Goal: Task Accomplishment & Management: Manage account settings

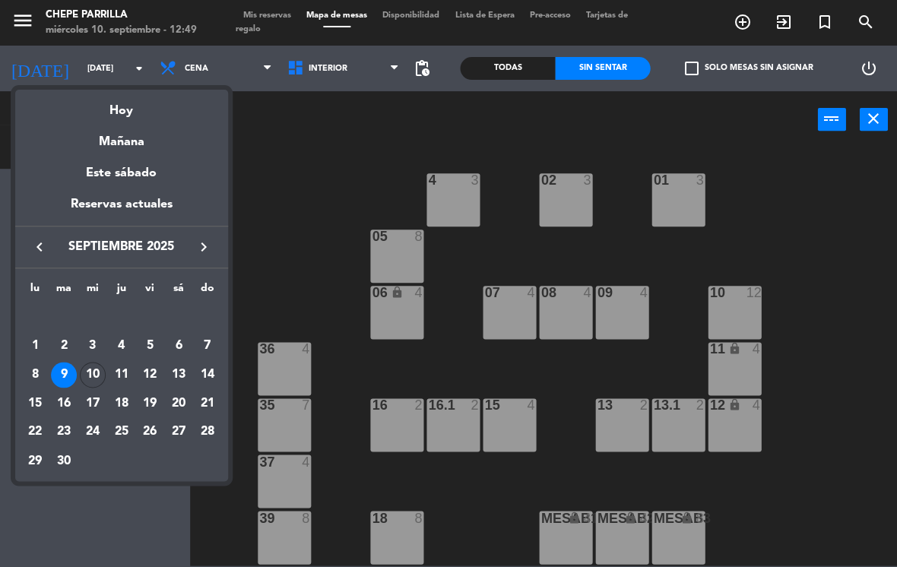
click at [92, 378] on div "10" at bounding box center [93, 375] width 26 height 26
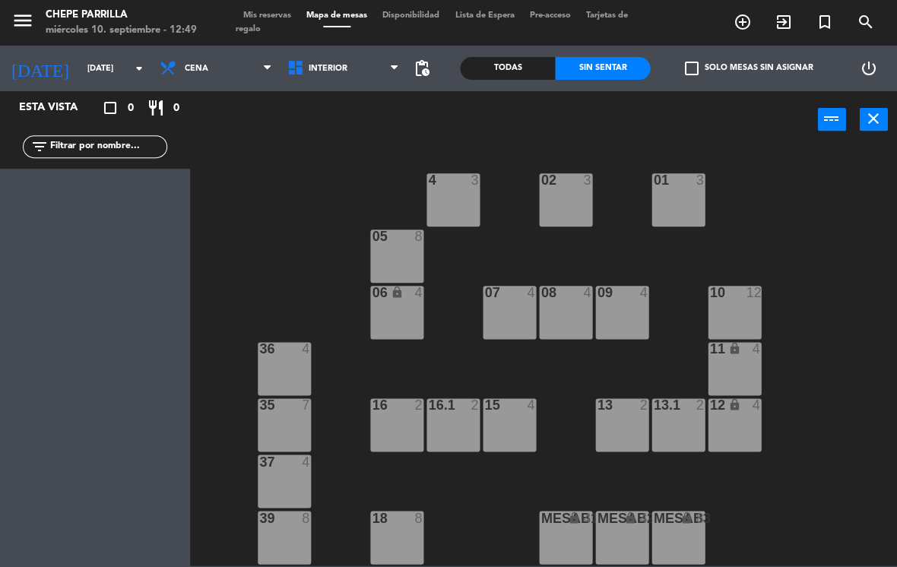
type input "[DATE]"
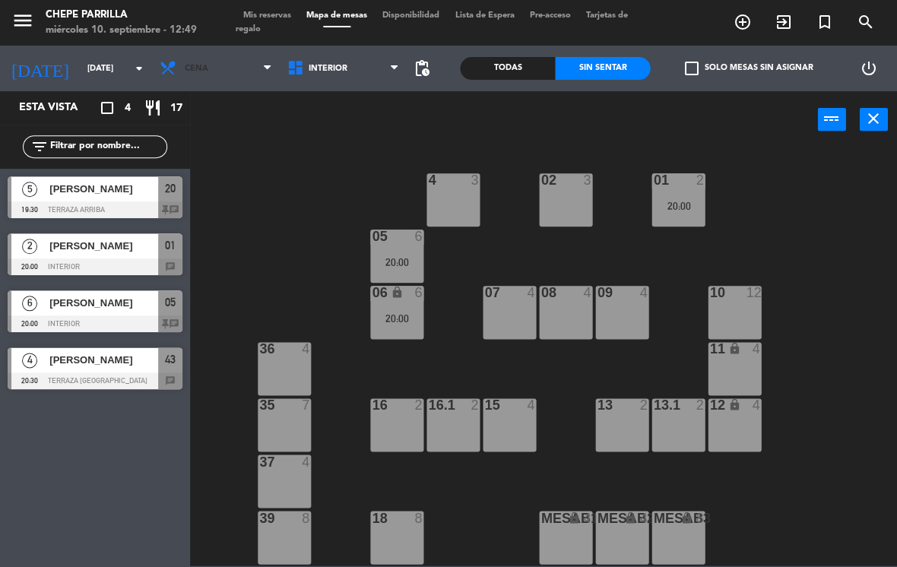
click at [195, 72] on span "Cena" at bounding box center [197, 69] width 24 height 10
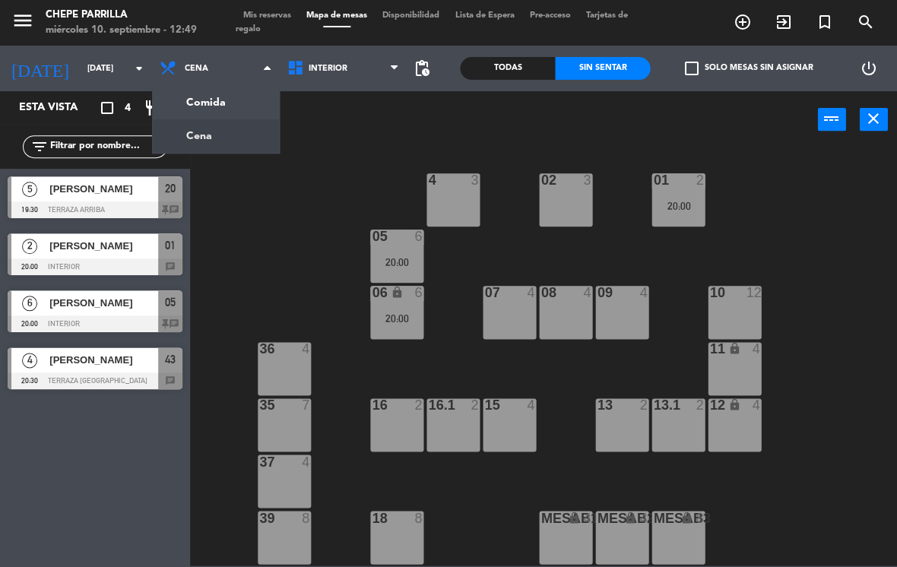
click at [198, 106] on ng-component "menu [PERSON_NAME] [DATE] 10. septiembre - 12:49 Mis reservas Mapa de mesas Dis…" at bounding box center [448, 283] width 897 height 566
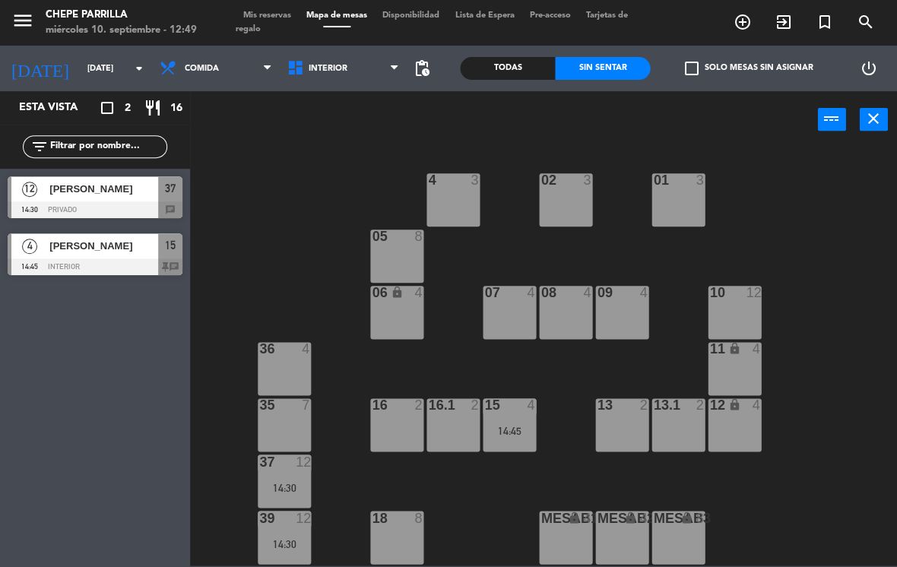
click at [55, 216] on div at bounding box center [95, 209] width 175 height 17
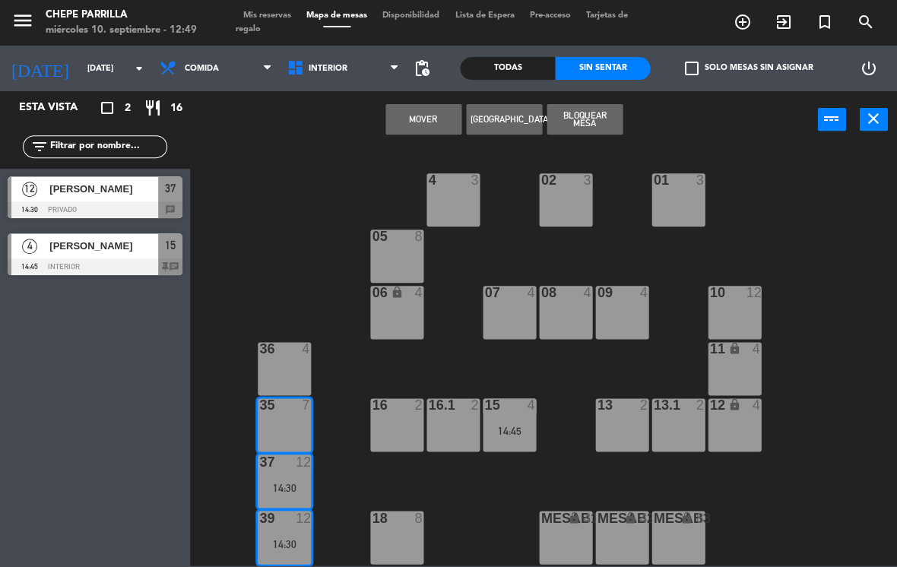
click at [304, 471] on div "37 12 14:30" at bounding box center [284, 481] width 53 height 53
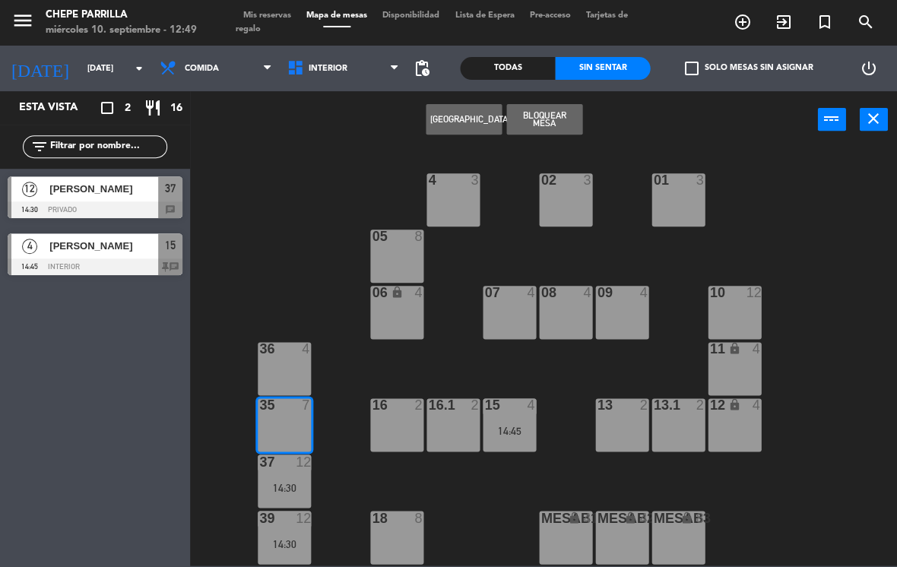
click at [289, 483] on div "14:30" at bounding box center [284, 487] width 53 height 11
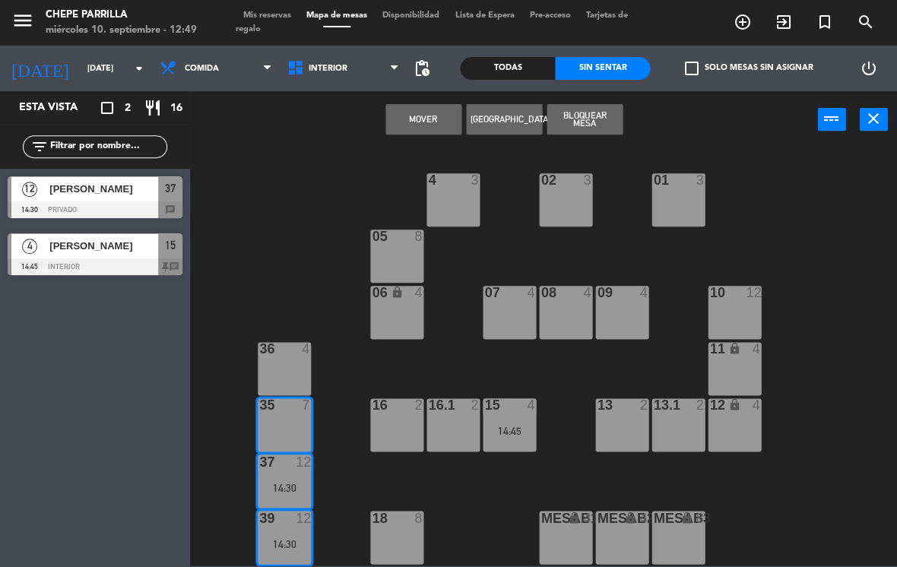
click at [383, 469] on div "02 3 4 3 01 3 05 8 06 lock 4 07 4 09 4 10 12 08 4 11 lock 4 36 4 16 2 15 4 14:4…" at bounding box center [548, 356] width 698 height 419
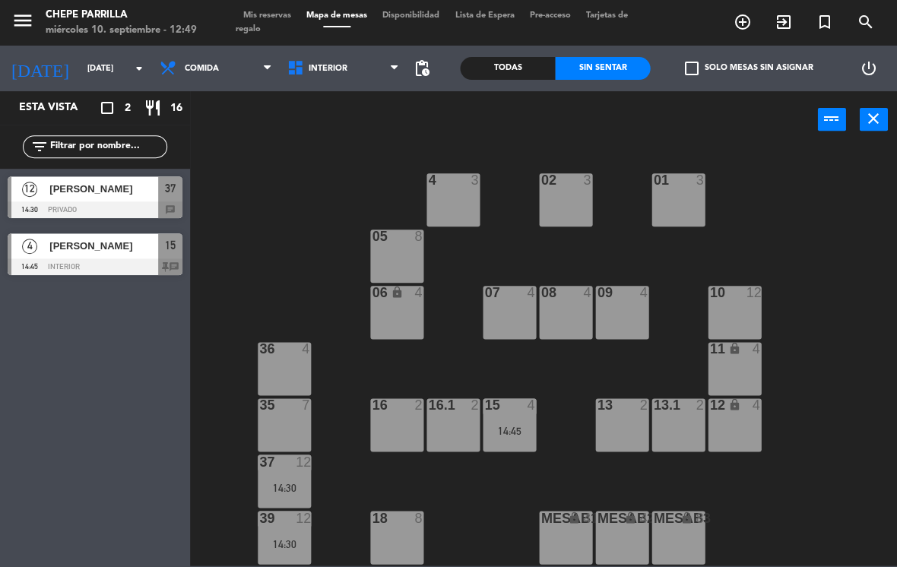
click at [291, 482] on div "14:30" at bounding box center [284, 487] width 53 height 11
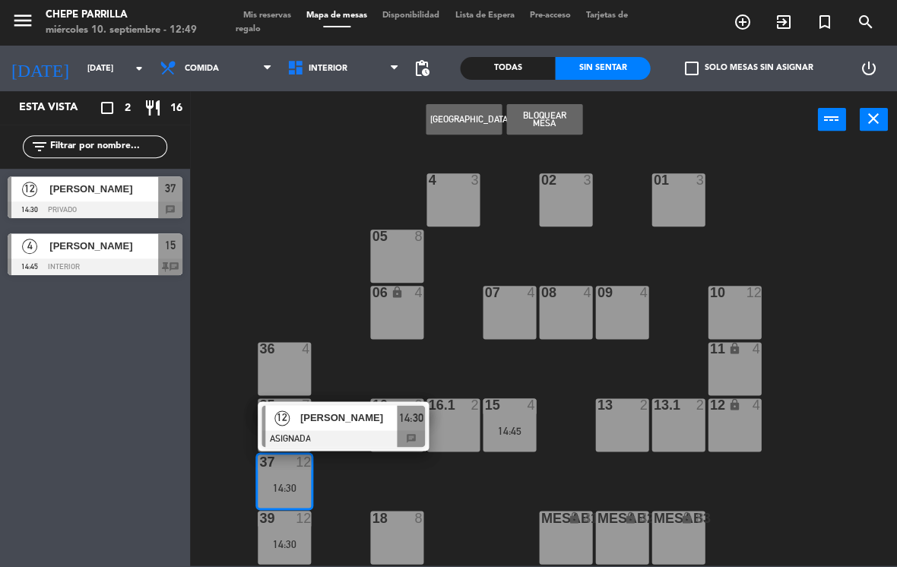
click at [336, 427] on div "[PERSON_NAME]" at bounding box center [348, 417] width 99 height 25
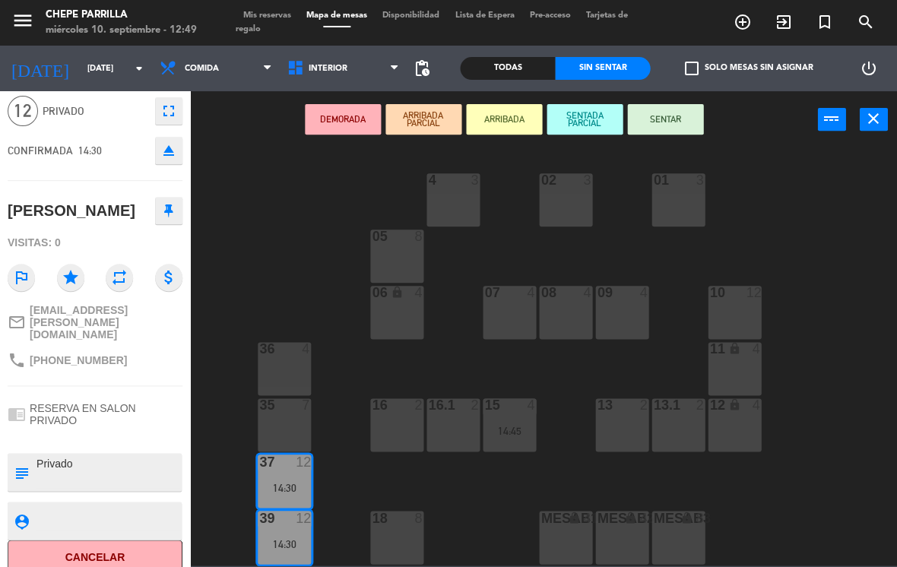
scroll to position [56, 0]
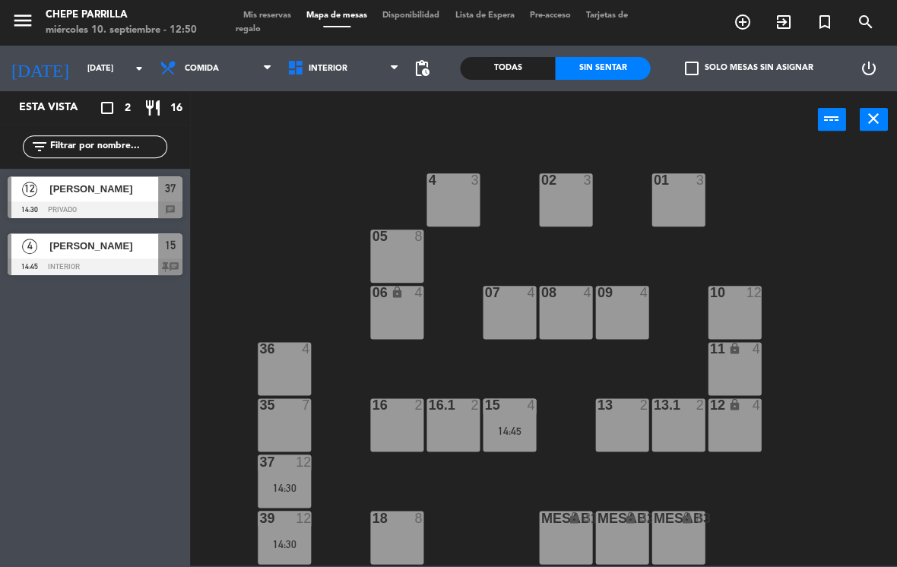
click at [300, 465] on div "12" at bounding box center [303, 462] width 15 height 14
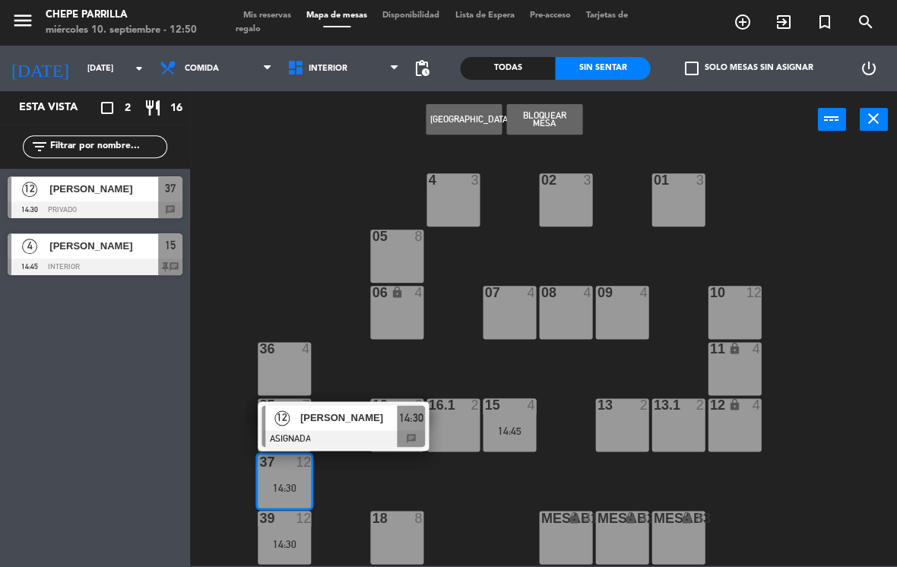
click at [351, 432] on div at bounding box center [343, 438] width 163 height 17
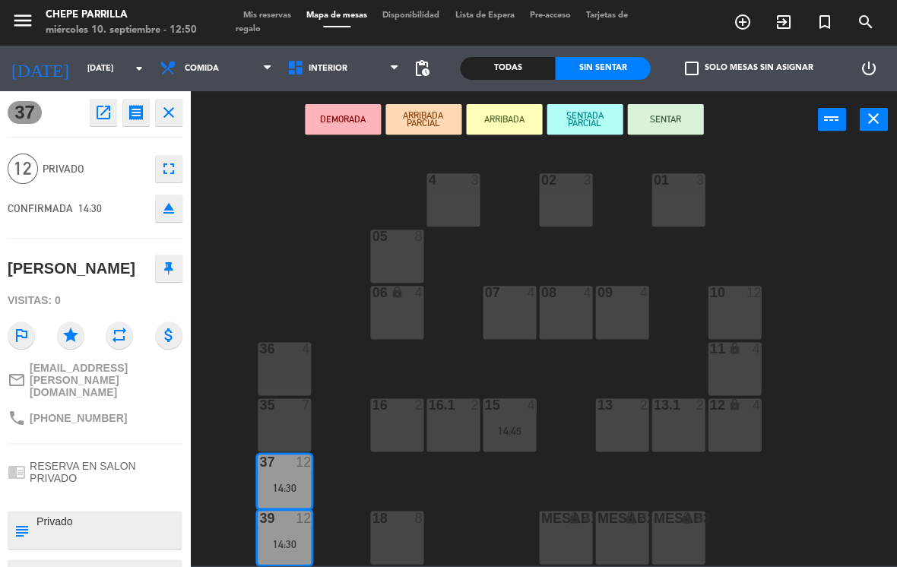
click at [297, 432] on div "35 7" at bounding box center [284, 424] width 53 height 53
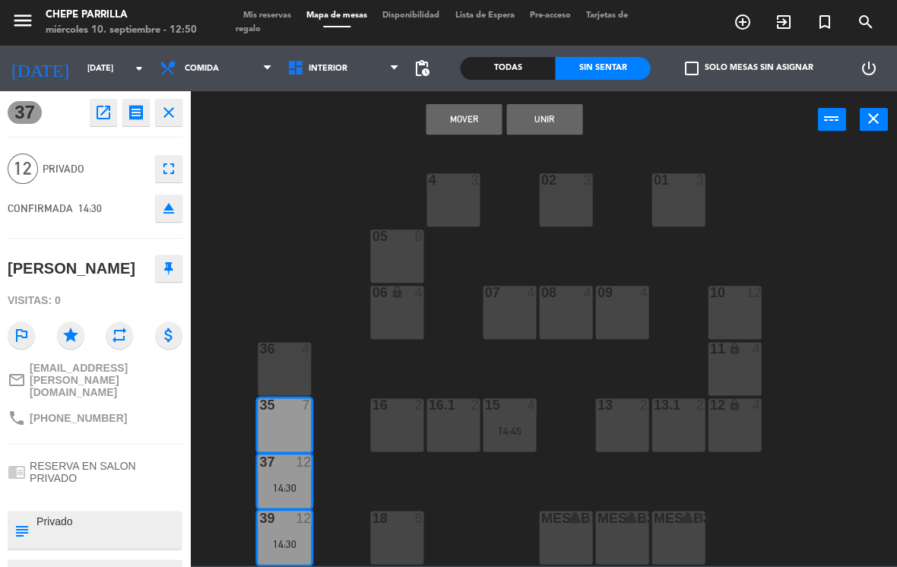
click at [287, 365] on div "36 4" at bounding box center [284, 368] width 53 height 53
click at [540, 132] on button "Unir" at bounding box center [544, 119] width 76 height 30
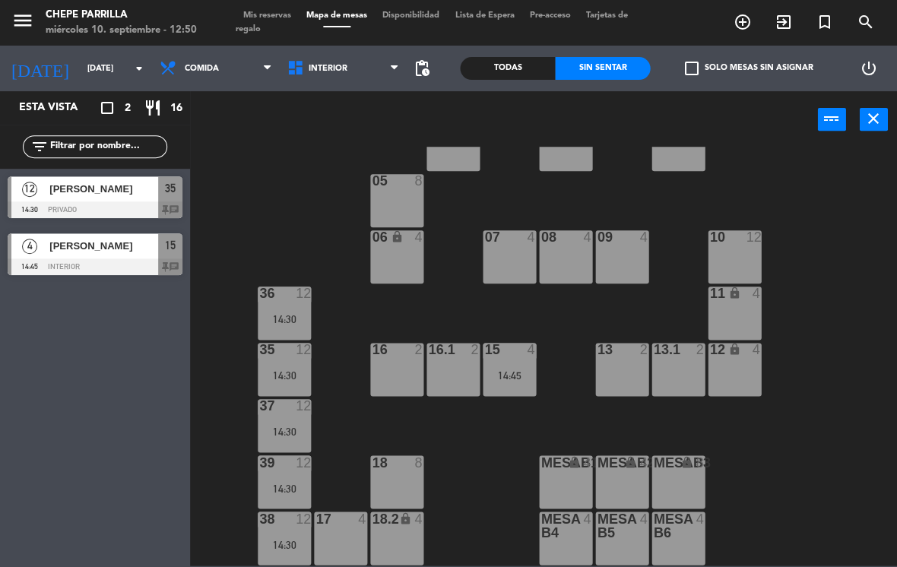
scroll to position [56, 0]
click at [135, 262] on div at bounding box center [95, 267] width 175 height 17
click at [817, 469] on div "02 3 4 3 01 3 05 8 06 lock 4 07 4 09 4 10 12 08 4 11 lock 4 36 12 14:30 16 2 15…" at bounding box center [548, 356] width 698 height 419
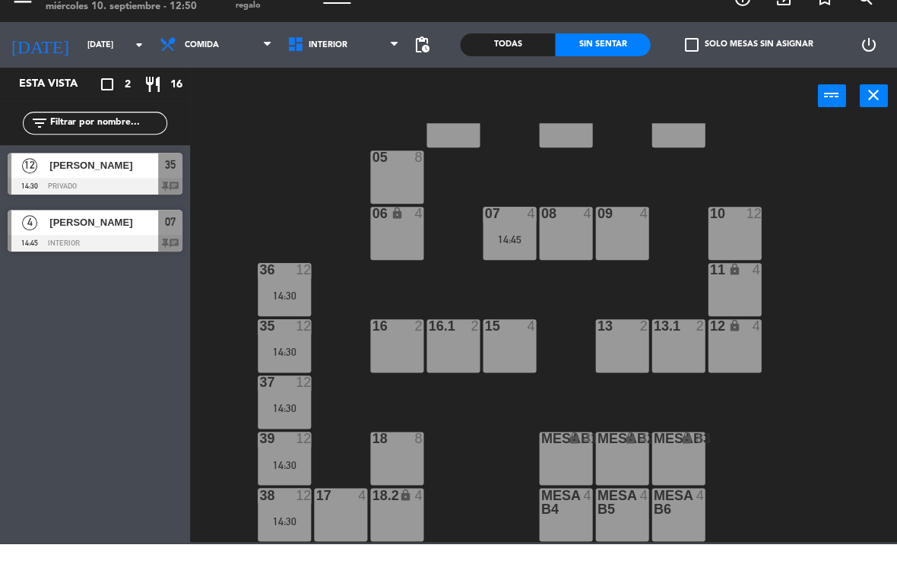
scroll to position [0, 0]
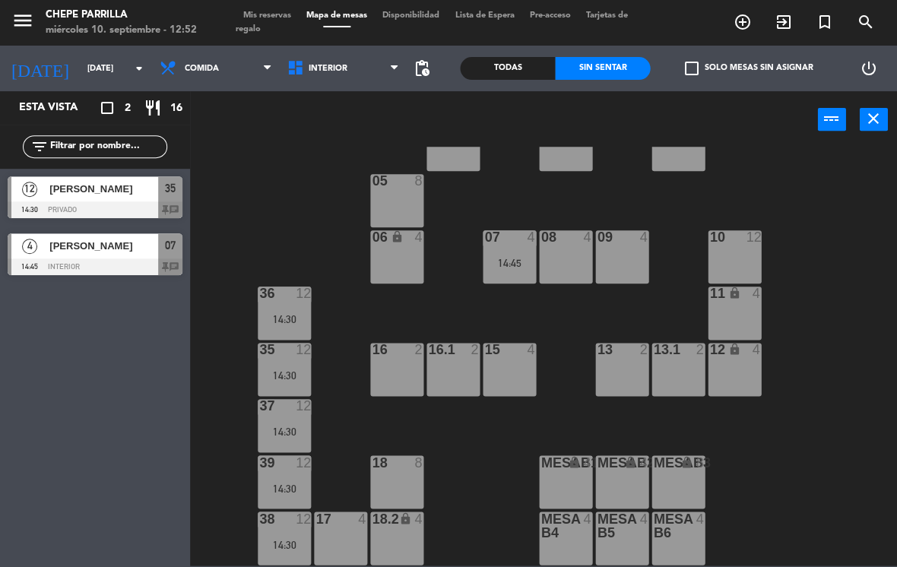
click at [283, 314] on div "14:30" at bounding box center [284, 319] width 53 height 11
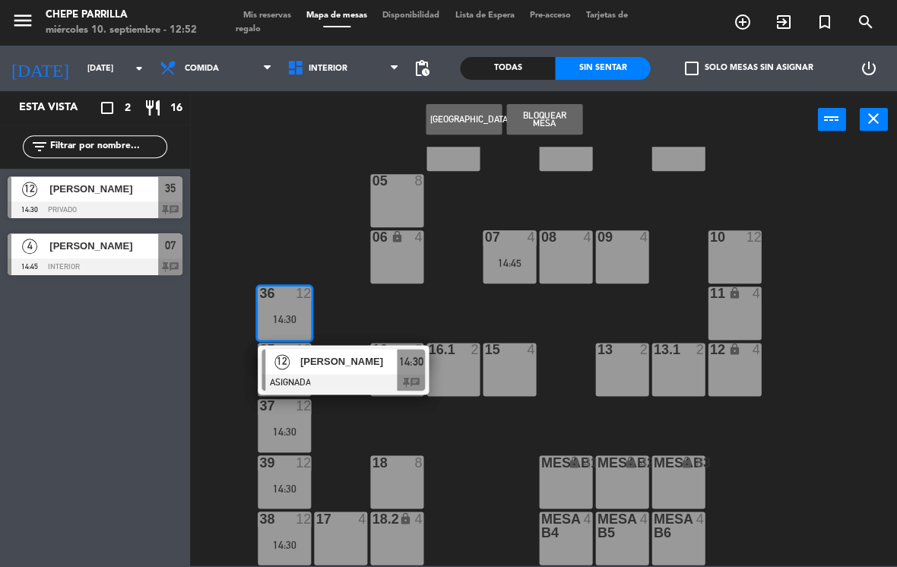
click at [292, 373] on div "12" at bounding box center [281, 361] width 33 height 25
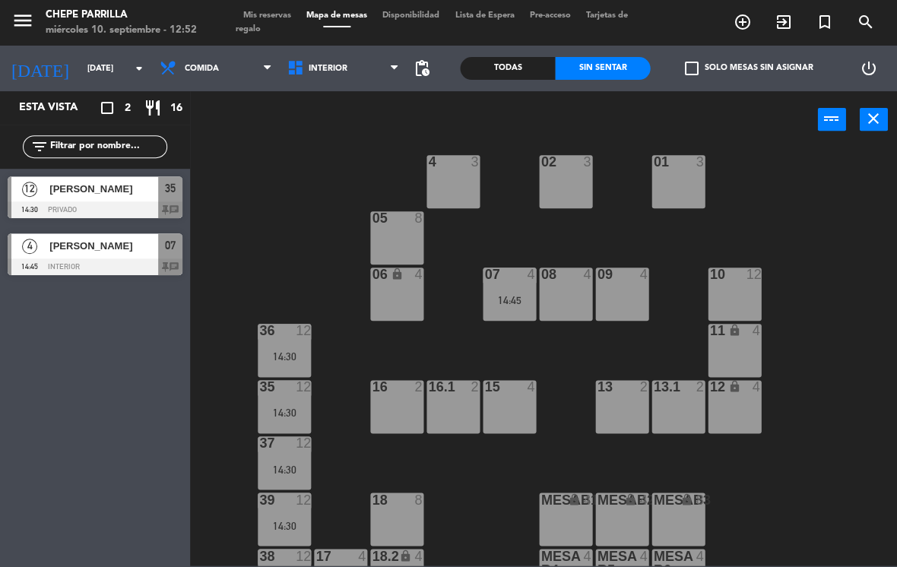
scroll to position [17, 0]
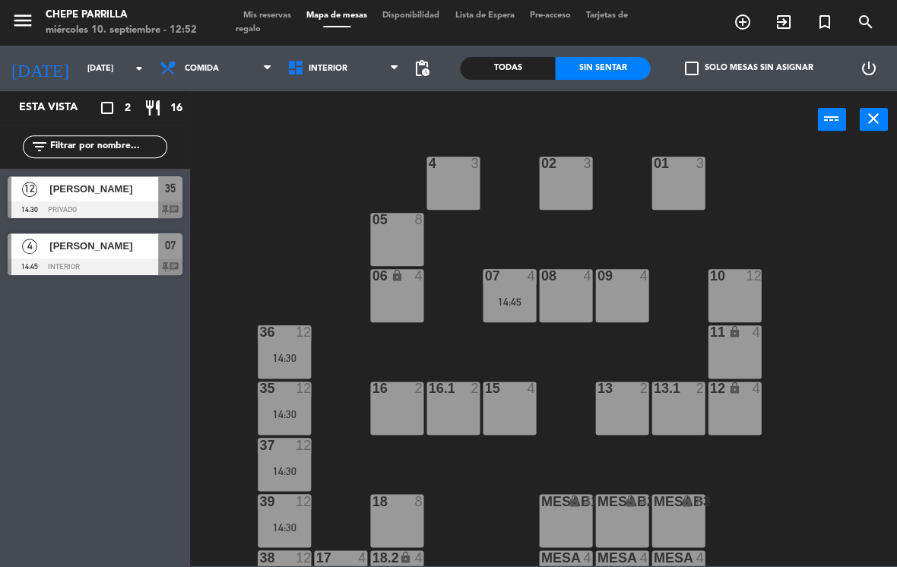
click at [175, 70] on icon at bounding box center [170, 68] width 22 height 18
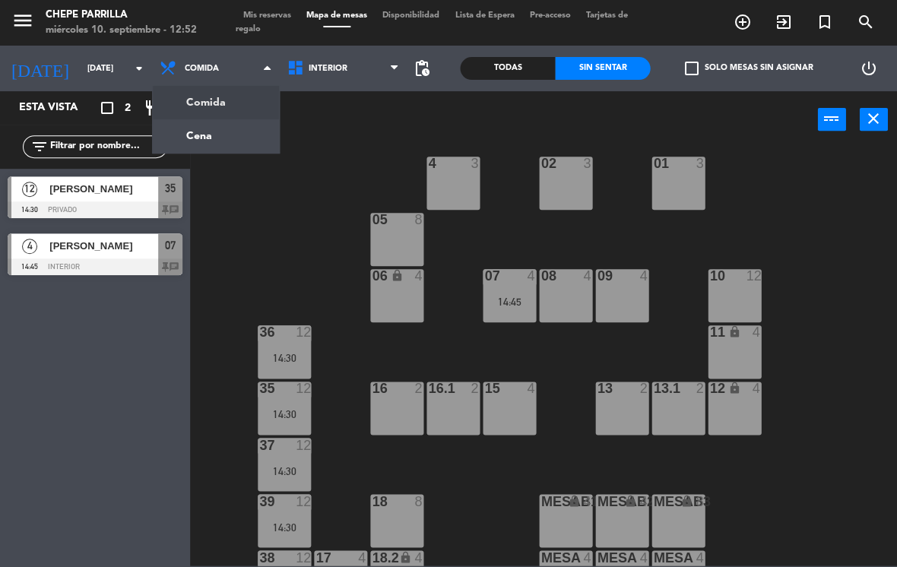
click at [194, 139] on ng-component "menu [PERSON_NAME] [DATE] 10. septiembre - 12:52 Mis reservas Mapa de mesas Dis…" at bounding box center [448, 283] width 897 height 566
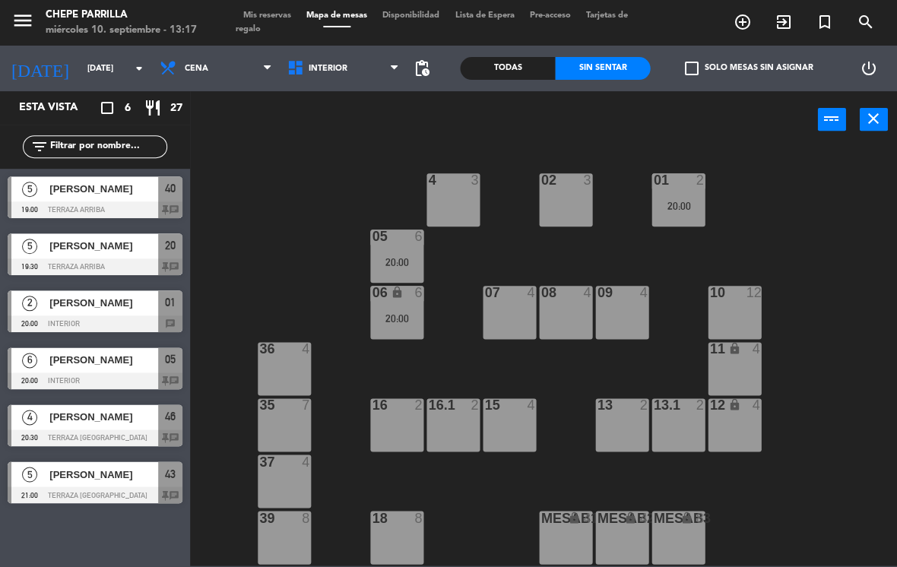
click at [152, 249] on span "[PERSON_NAME]" at bounding box center [103, 246] width 109 height 16
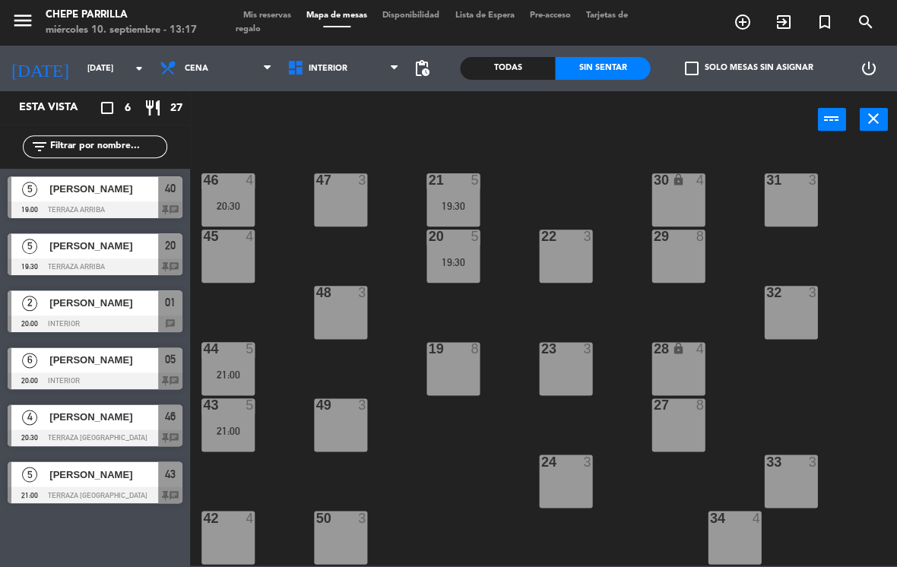
click at [223, 74] on span "Cena" at bounding box center [216, 68] width 128 height 33
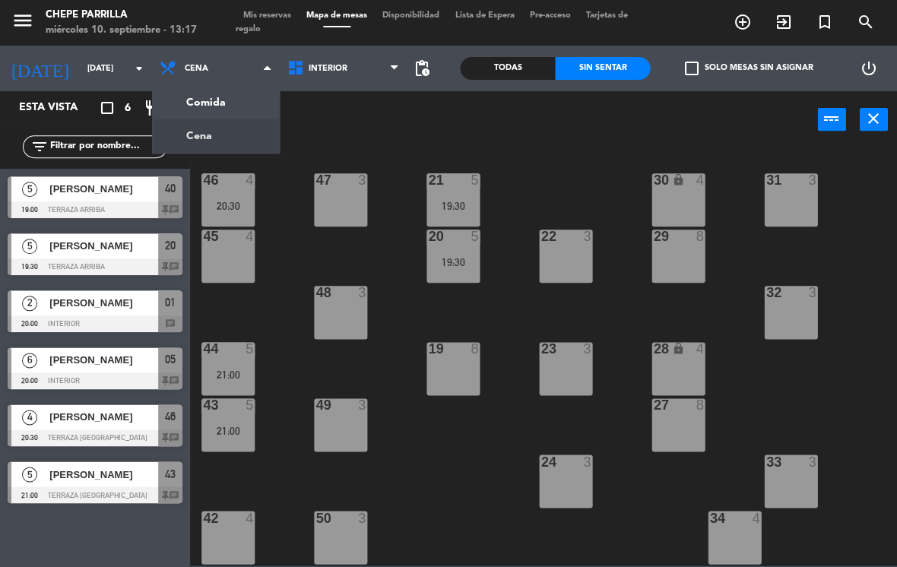
click at [198, 124] on ng-component "menu [PERSON_NAME] [DATE] 10. septiembre - 13:17 Mis reservas Mapa de mesas Dis…" at bounding box center [448, 283] width 897 height 566
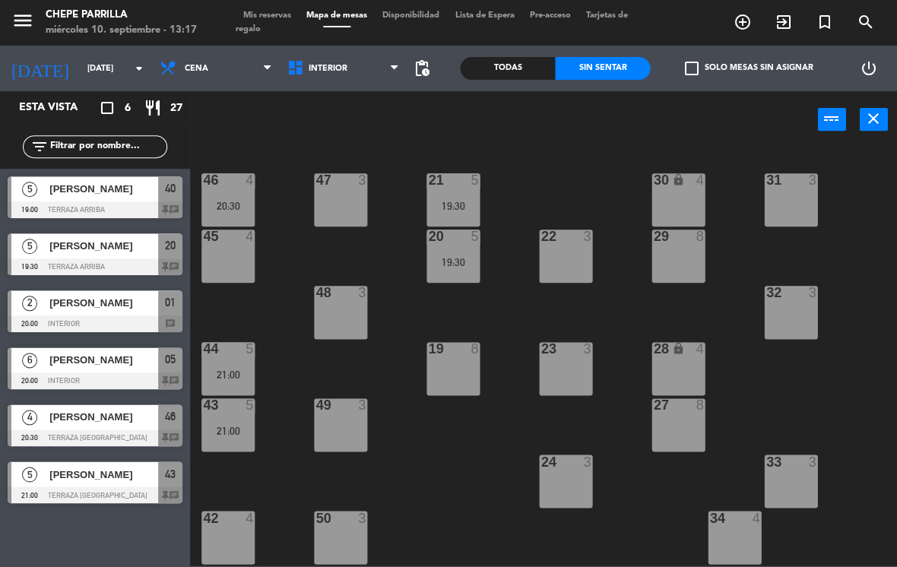
click at [202, 71] on span "Cena" at bounding box center [197, 69] width 24 height 10
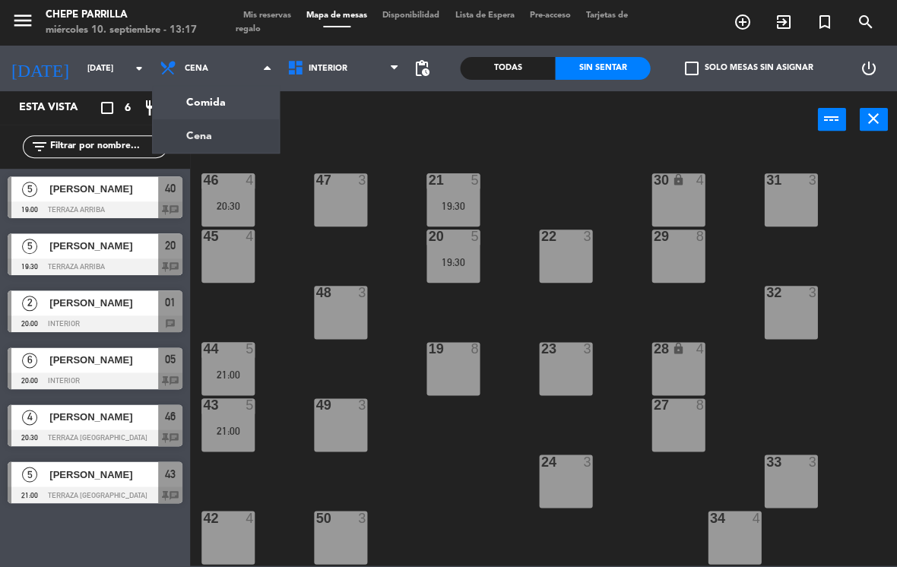
click at [187, 95] on ng-component "menu [PERSON_NAME] [DATE] 10. septiembre - 13:17 Mis reservas Mapa de mesas Dis…" at bounding box center [448, 283] width 897 height 566
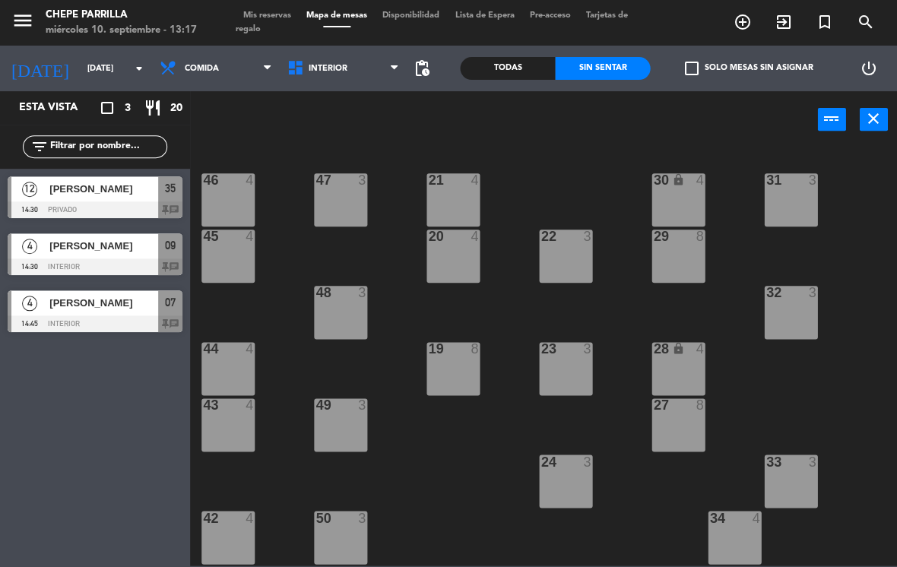
click at [21, 255] on div "4" at bounding box center [29, 245] width 36 height 25
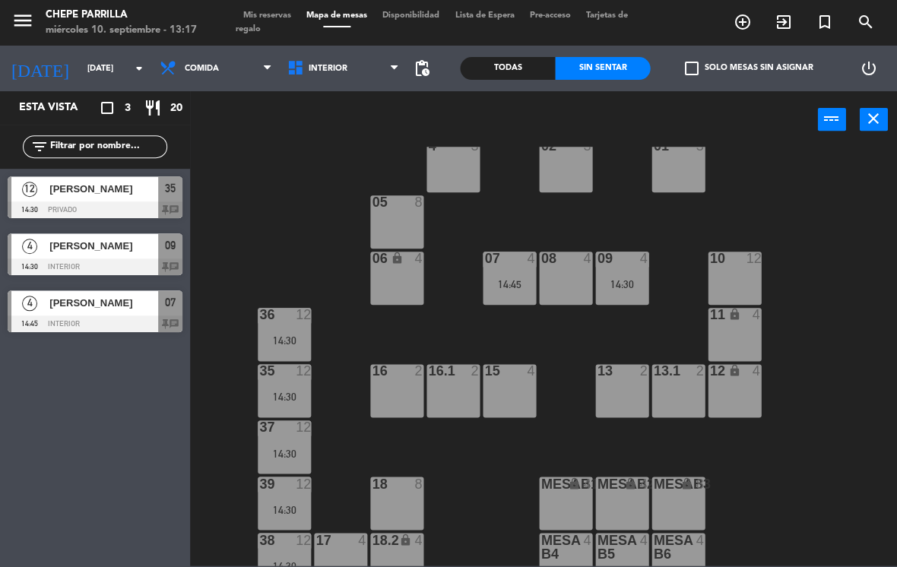
scroll to position [36, 0]
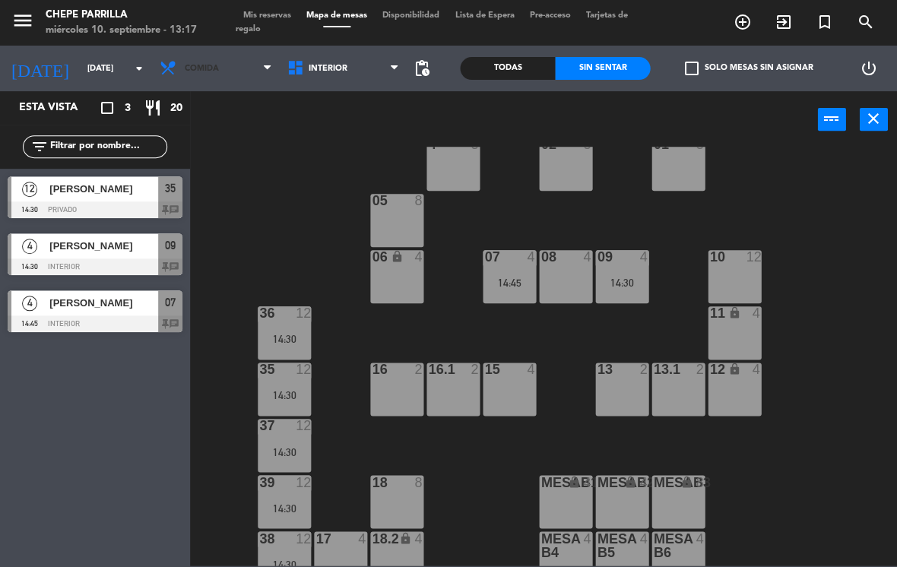
click at [220, 75] on span "Comida" at bounding box center [216, 68] width 128 height 33
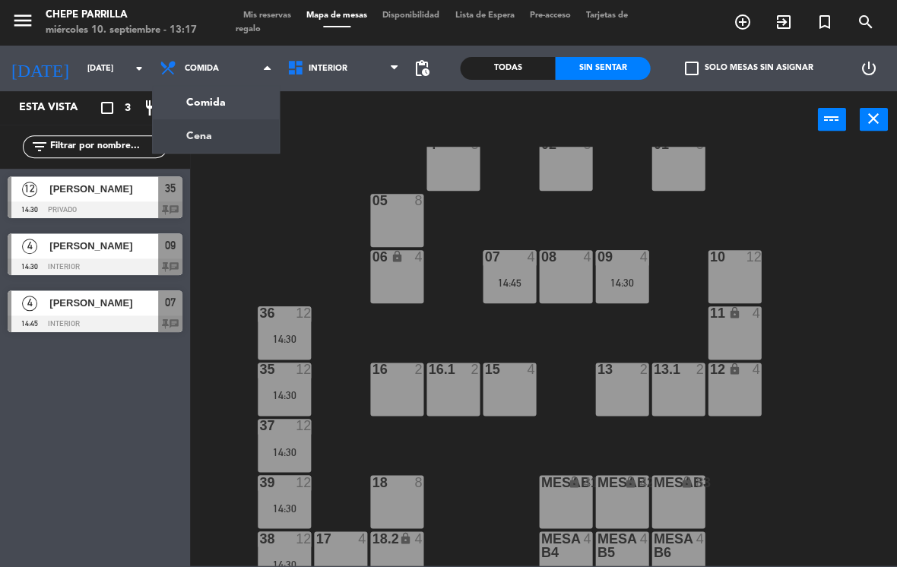
click at [186, 147] on ng-component "menu [PERSON_NAME] [DATE] 10. septiembre - 13:17 Mis reservas Mapa de mesas Dis…" at bounding box center [448, 283] width 897 height 566
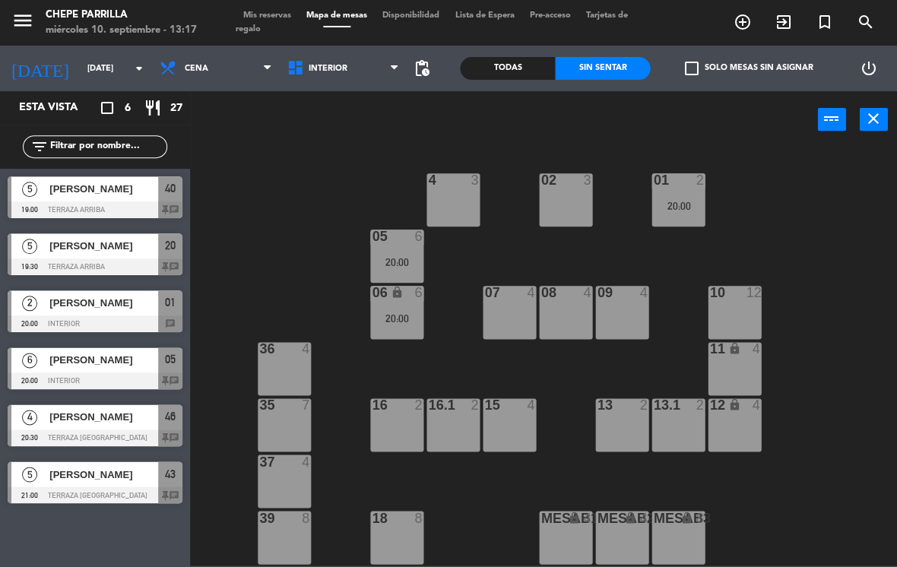
click at [44, 484] on div "5" at bounding box center [29, 474] width 36 height 25
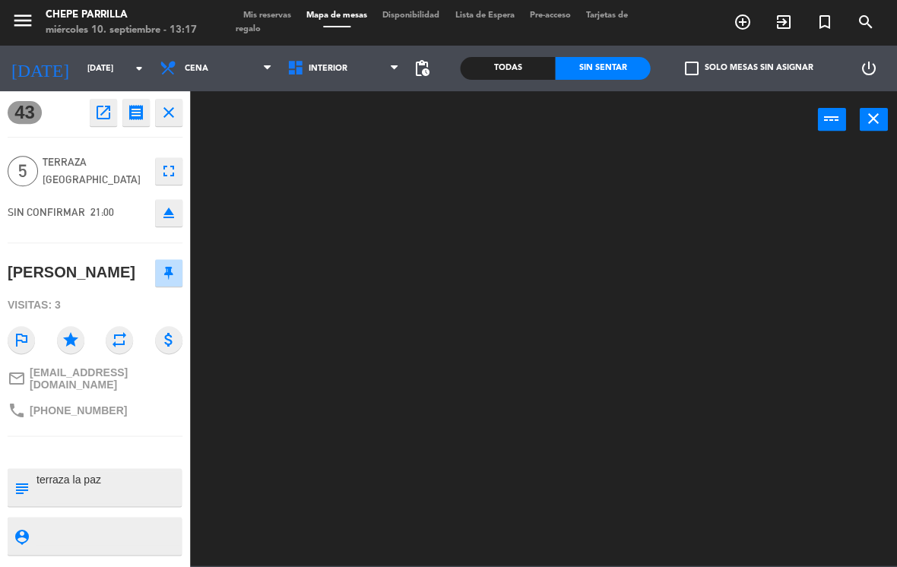
click at [854, 138] on div "power_input close" at bounding box center [543, 120] width 707 height 58
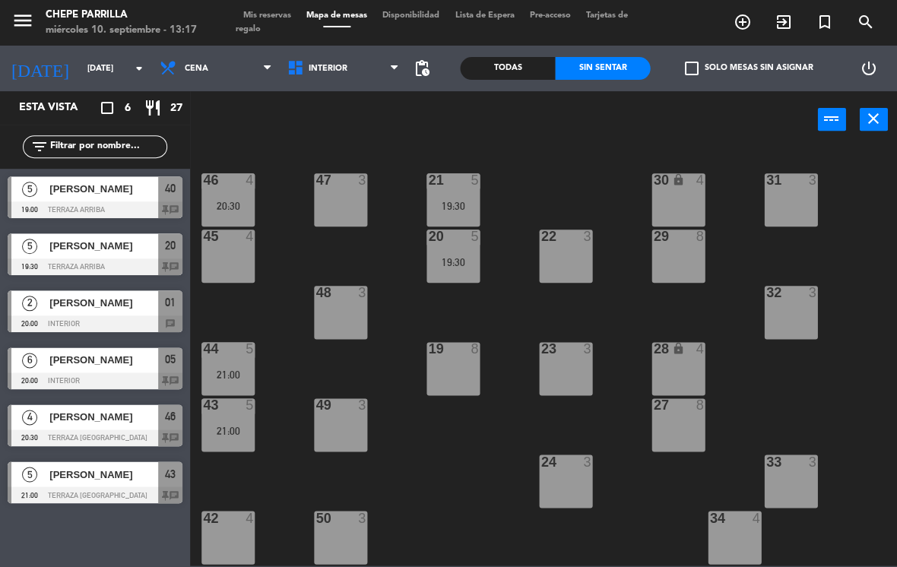
scroll to position [69, 0]
click at [268, 20] on span "Mis reservas" at bounding box center [267, 15] width 63 height 8
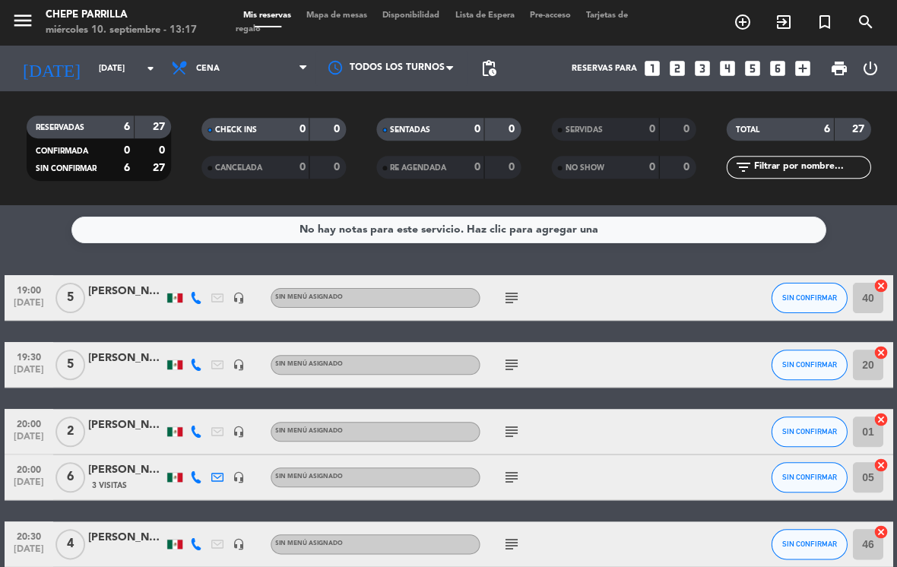
click at [507, 313] on div "subject" at bounding box center [544, 297] width 128 height 45
click at [506, 301] on icon "subject" at bounding box center [512, 298] width 18 height 18
click at [519, 357] on icon "subject" at bounding box center [512, 365] width 18 height 18
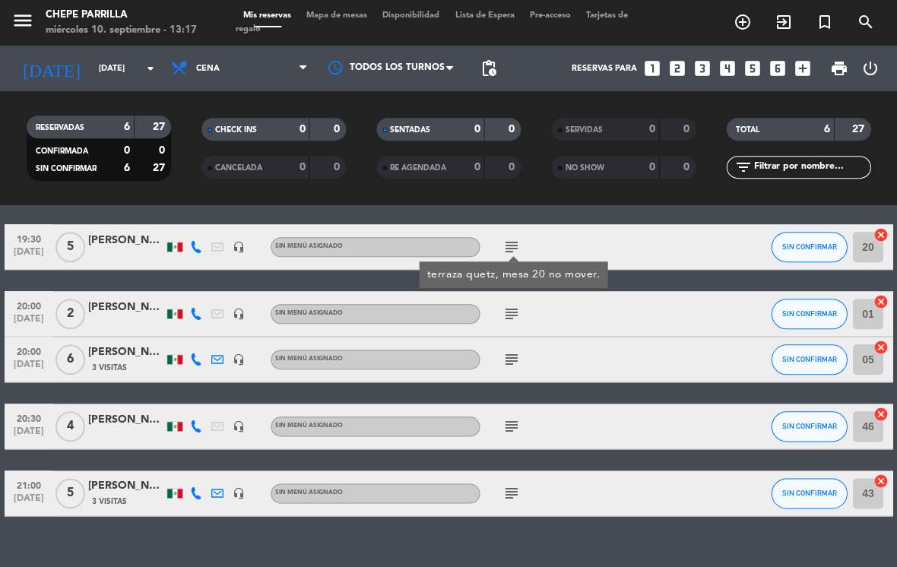
scroll to position [119, 0]
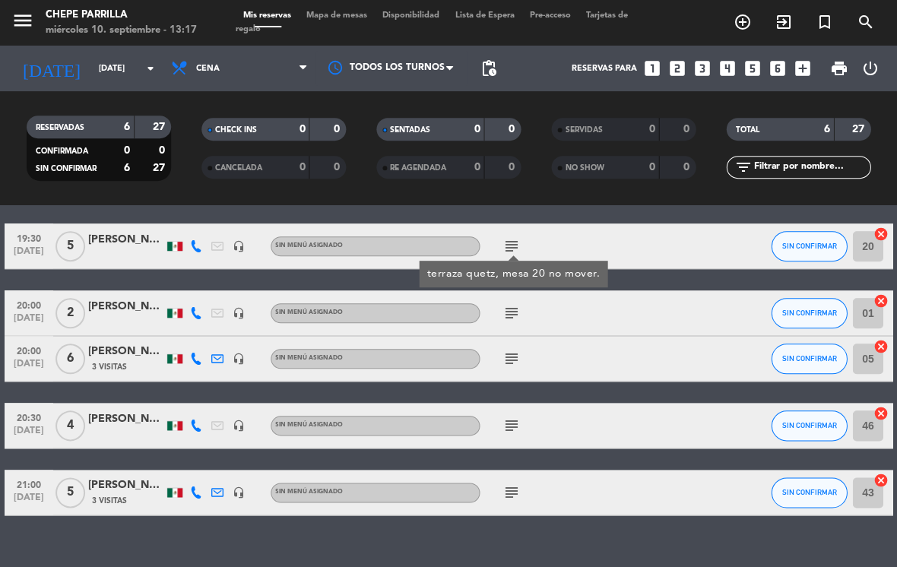
click at [519, 316] on icon "subject" at bounding box center [512, 313] width 18 height 18
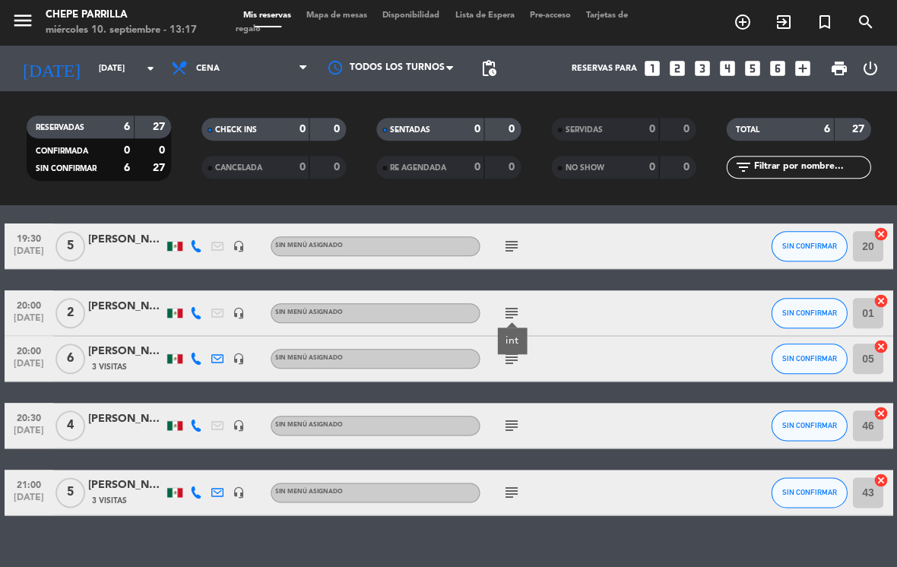
click at [517, 376] on div "subject" at bounding box center [544, 358] width 128 height 45
click at [516, 430] on icon "subject" at bounding box center [512, 426] width 18 height 18
click at [519, 355] on icon "subject" at bounding box center [512, 359] width 18 height 18
click at [518, 485] on icon "subject" at bounding box center [512, 493] width 18 height 18
click at [519, 359] on icon "subject" at bounding box center [512, 359] width 18 height 18
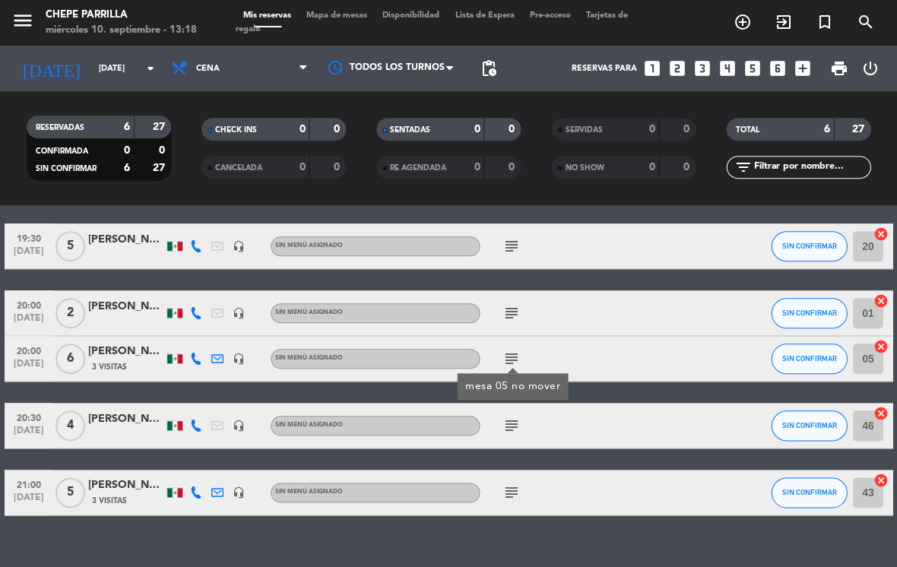
click at [519, 417] on icon "subject" at bounding box center [512, 426] width 18 height 18
click at [514, 487] on icon "subject" at bounding box center [512, 493] width 18 height 18
click at [258, 83] on span "Cena" at bounding box center [239, 68] width 152 height 33
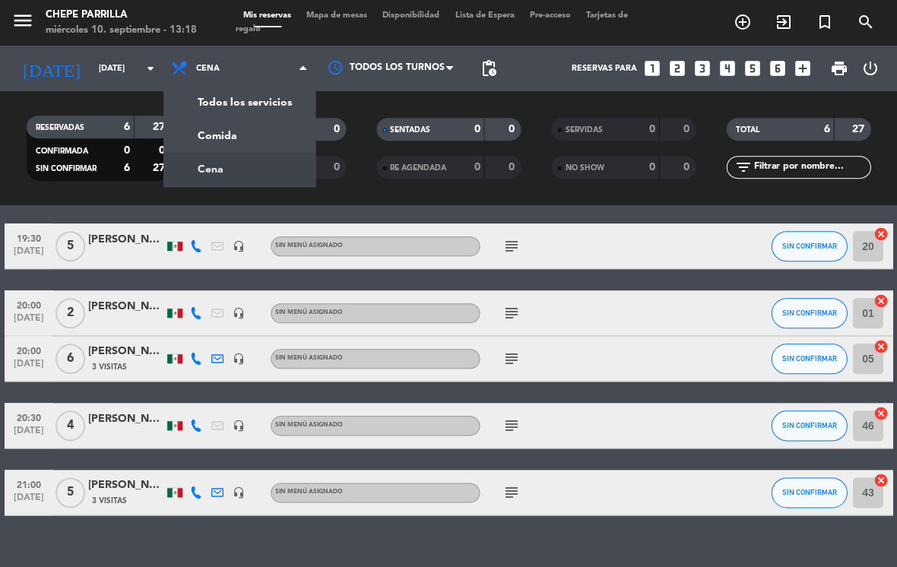
click at [245, 150] on div "menu [PERSON_NAME] [DATE] 10. septiembre - 13:18 Mis reservas Mapa de mesas Dis…" at bounding box center [448, 102] width 897 height 205
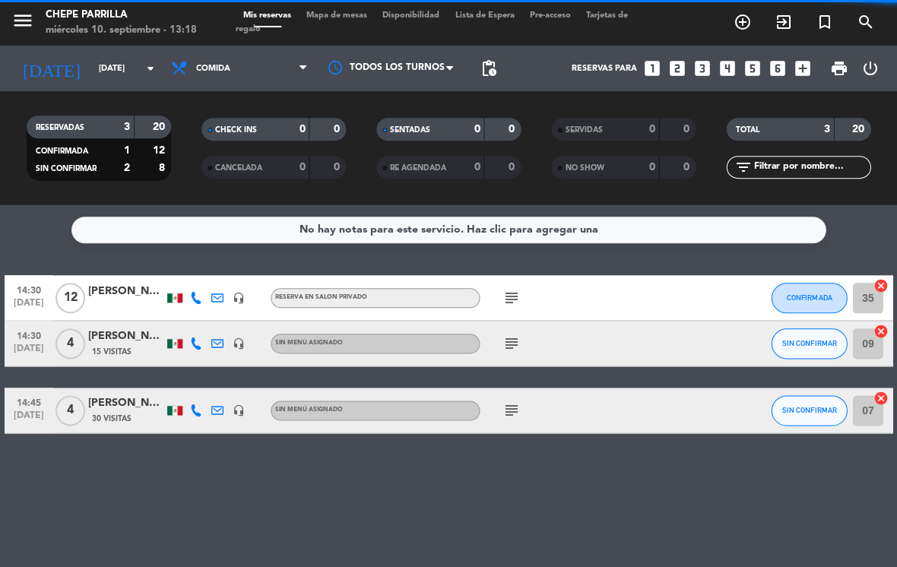
scroll to position [0, 0]
click at [336, 14] on span "Mapa de mesas" at bounding box center [337, 15] width 76 height 8
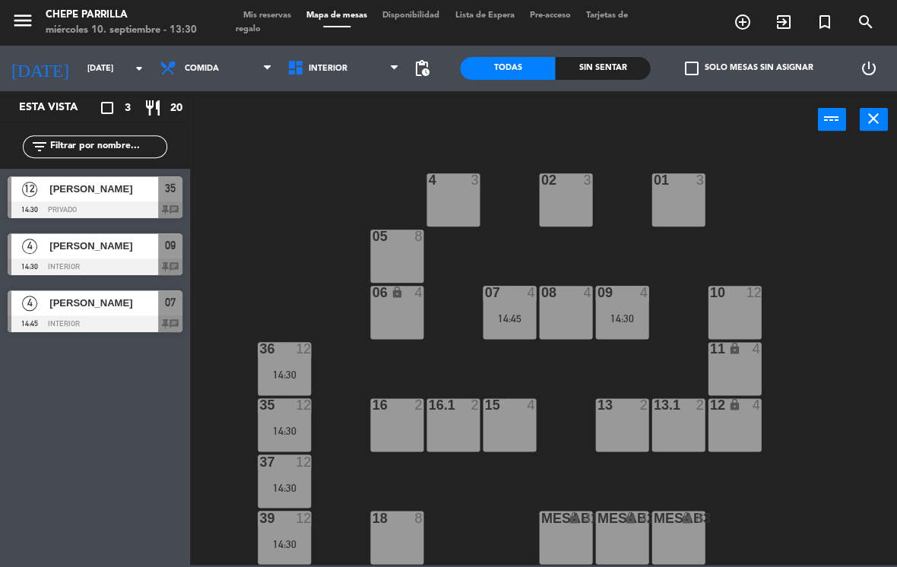
click at [260, 20] on span "Mis reservas" at bounding box center [267, 15] width 63 height 8
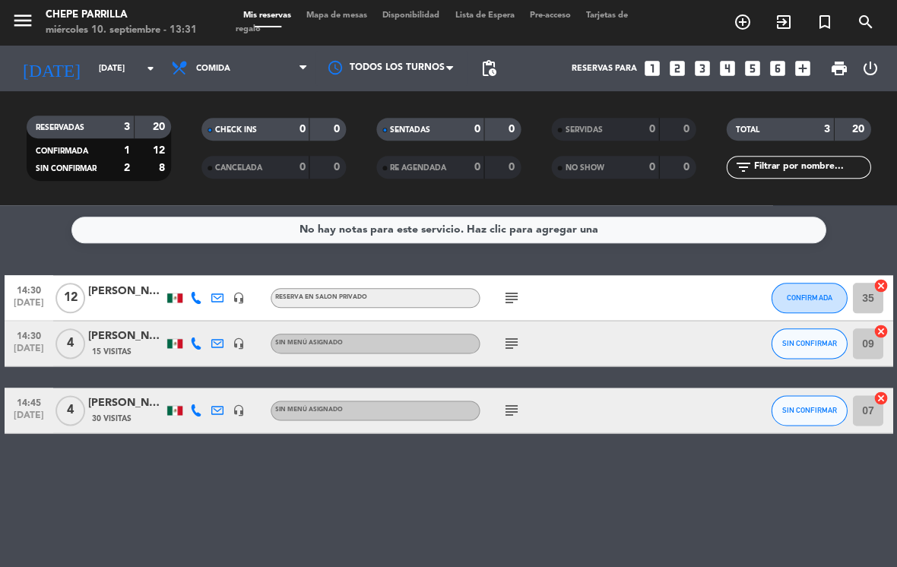
click at [523, 290] on div "subject" at bounding box center [544, 297] width 128 height 45
click at [503, 291] on icon "subject" at bounding box center [512, 298] width 18 height 18
click at [510, 351] on icon "subject" at bounding box center [512, 344] width 18 height 18
click at [520, 415] on icon "subject" at bounding box center [512, 410] width 18 height 18
click at [234, 71] on span "Comida" at bounding box center [239, 68] width 152 height 33
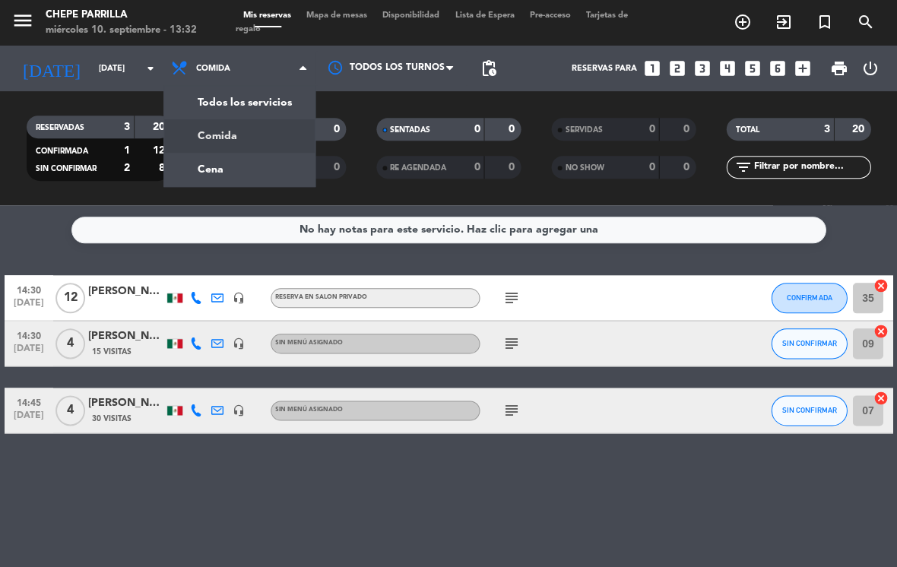
click at [256, 167] on div "menu [PERSON_NAME] [DATE] 10. septiembre - 13:32 Mis reservas Mapa de mesas Dis…" at bounding box center [448, 102] width 897 height 205
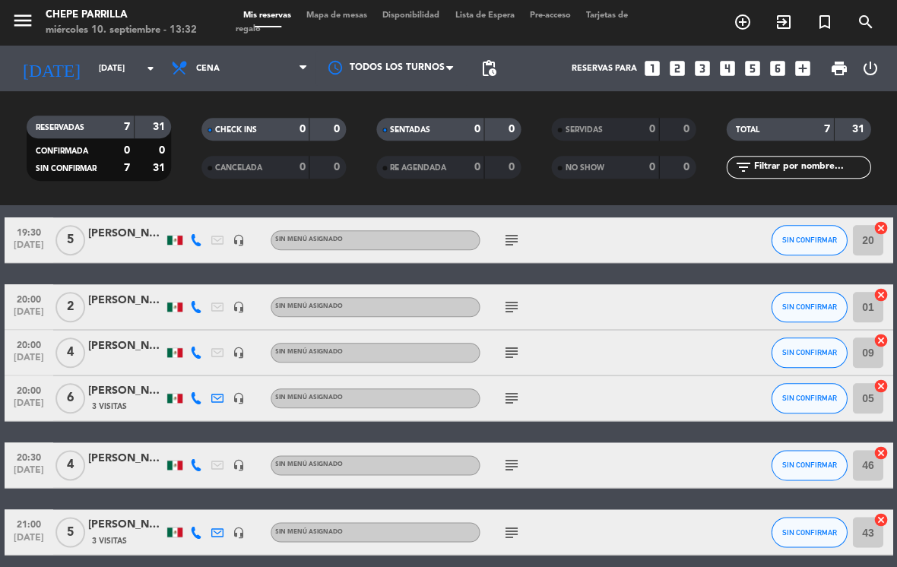
scroll to position [136, 0]
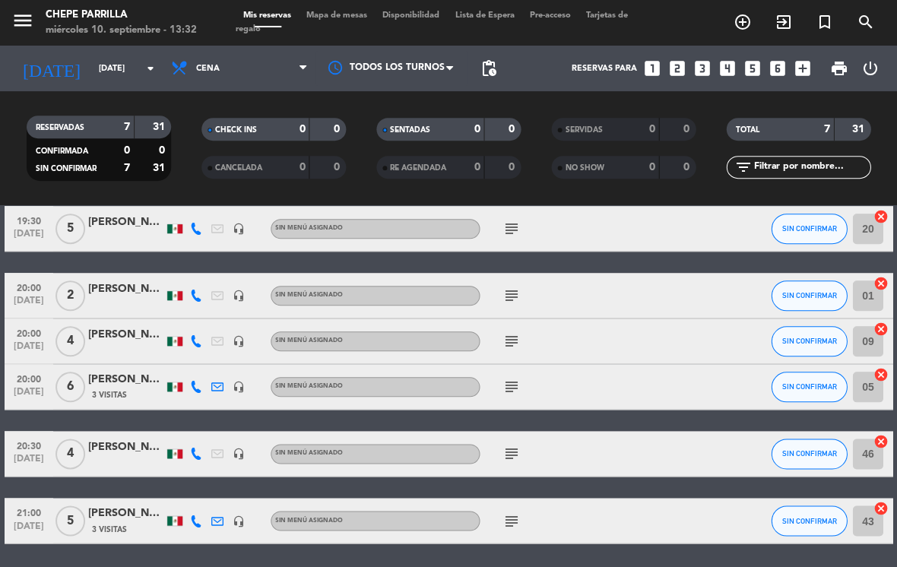
click at [517, 446] on icon "subject" at bounding box center [512, 454] width 18 height 18
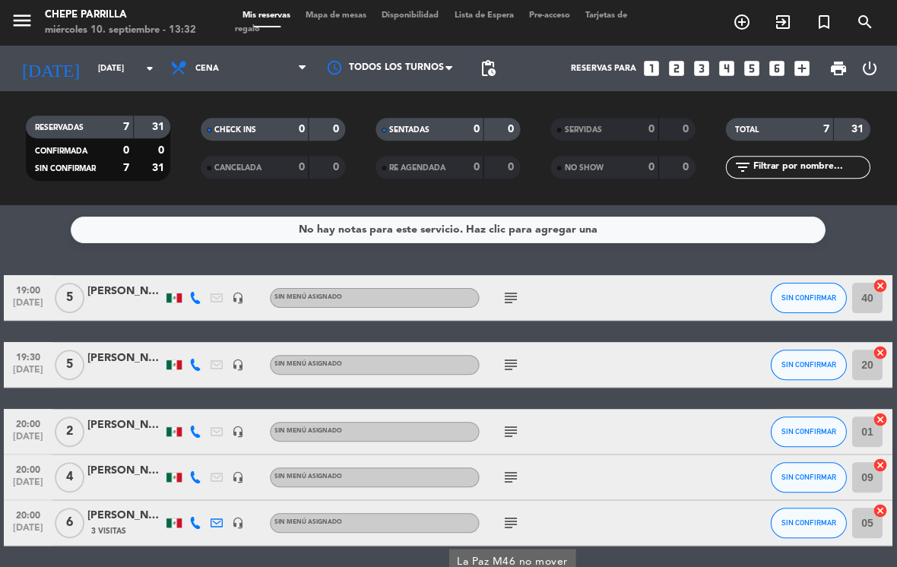
scroll to position [-3, 0]
click at [329, 32] on div "Mis reservas Mapa de mesas Disponibilidad Lista de Espera Pre-acceso Tarjetas d…" at bounding box center [449, 22] width 426 height 27
click at [351, 4] on div "menu [PERSON_NAME] [DATE] 10. septiembre - 13:32 Mis reservas Mapa de mesas Dis…" at bounding box center [448, 23] width 897 height 46
click at [340, 16] on span "Mapa de mesas" at bounding box center [337, 15] width 76 height 8
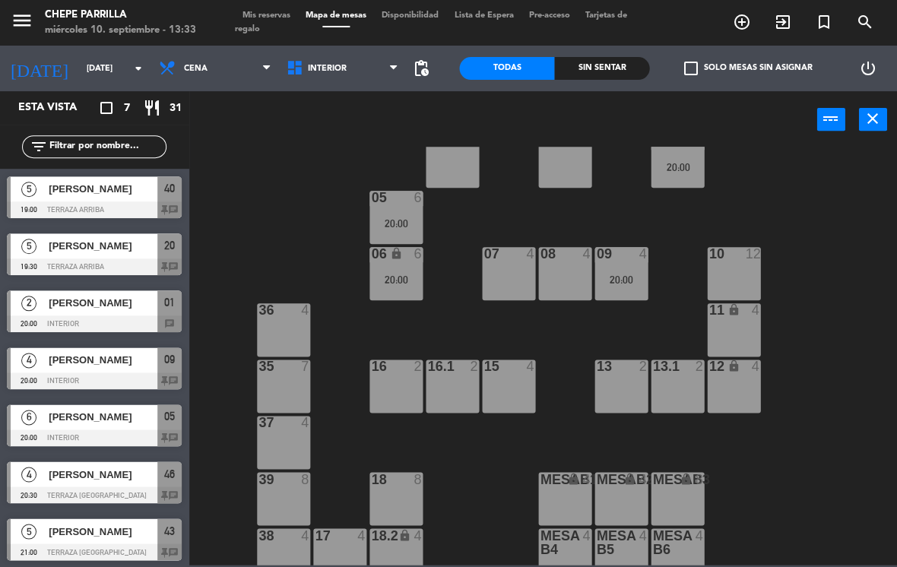
scroll to position [40, 0]
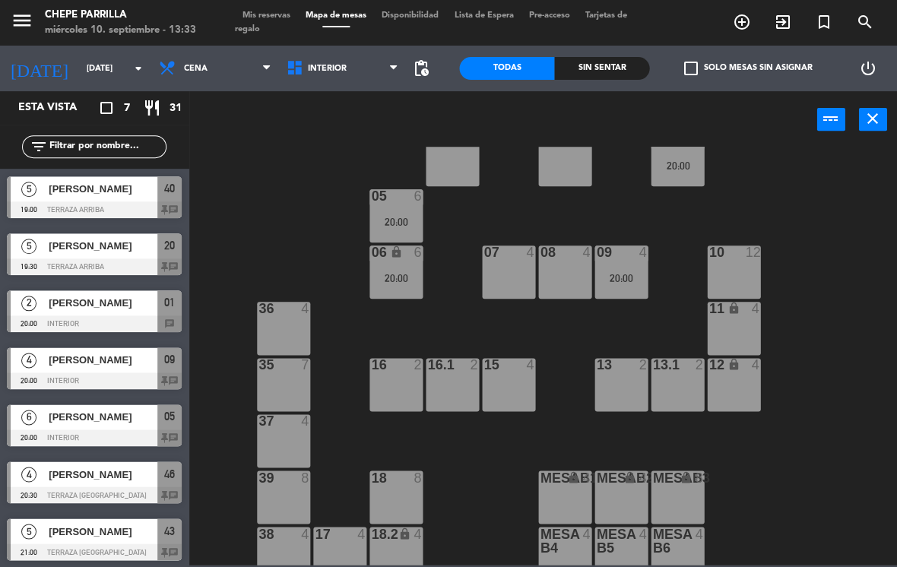
click at [205, 83] on span "Cena" at bounding box center [216, 68] width 128 height 33
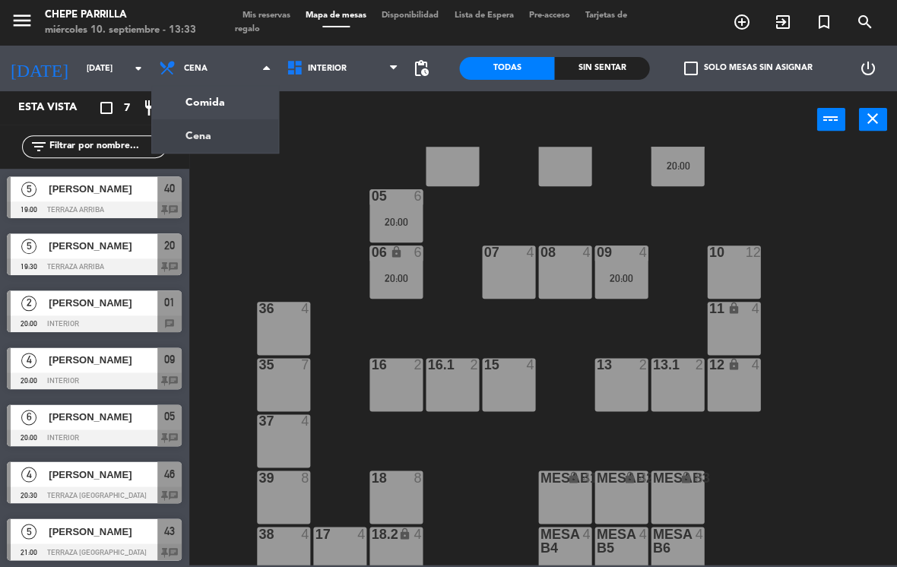
click at [201, 113] on ng-component "menu [PERSON_NAME] [DATE] 10. septiembre - 13:33 Mis reservas Mapa de mesas Dis…" at bounding box center [448, 282] width 897 height 565
